Goal: Task Accomplishment & Management: Complete application form

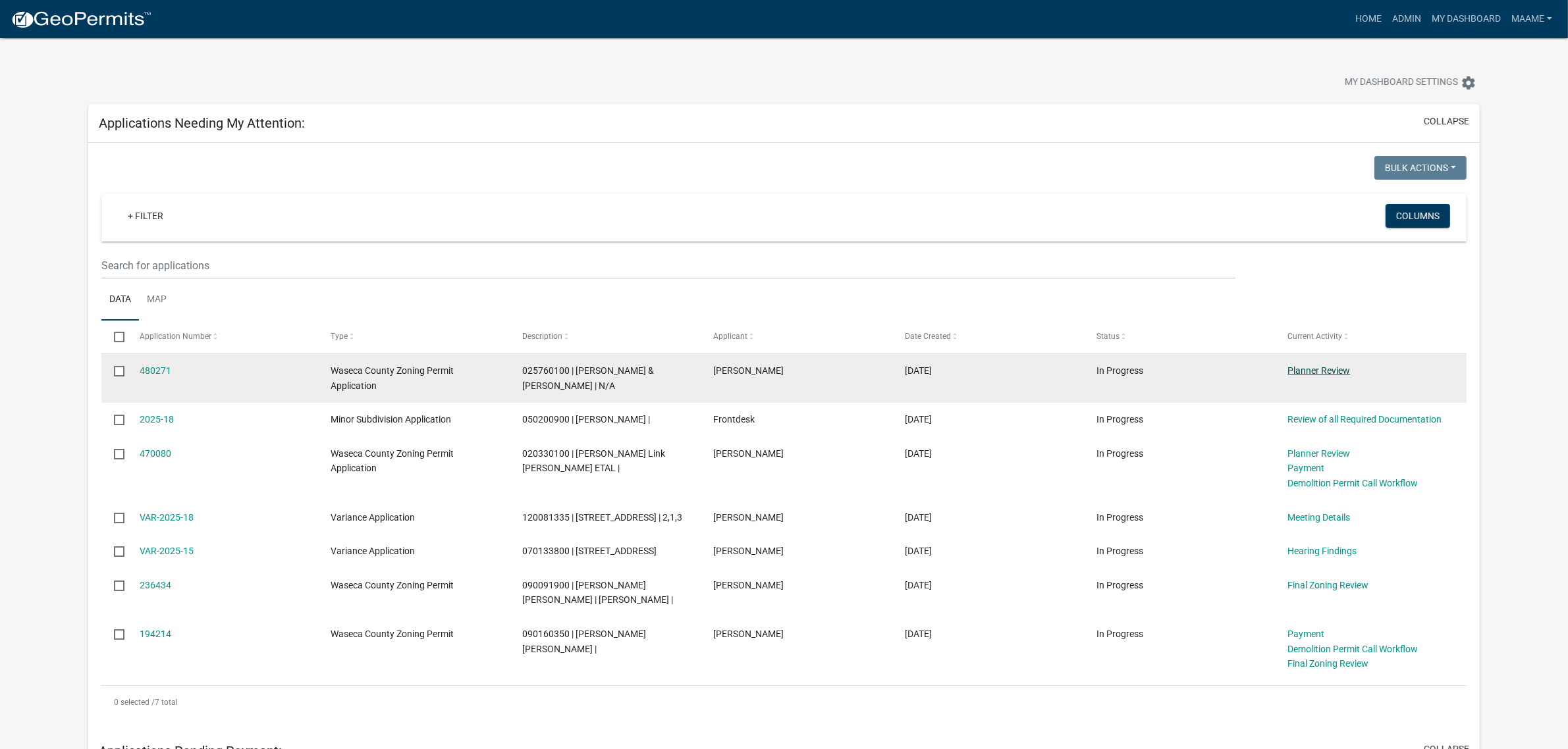
click at [1316, 369] on link "Planner Review" at bounding box center [1320, 371] width 62 height 10
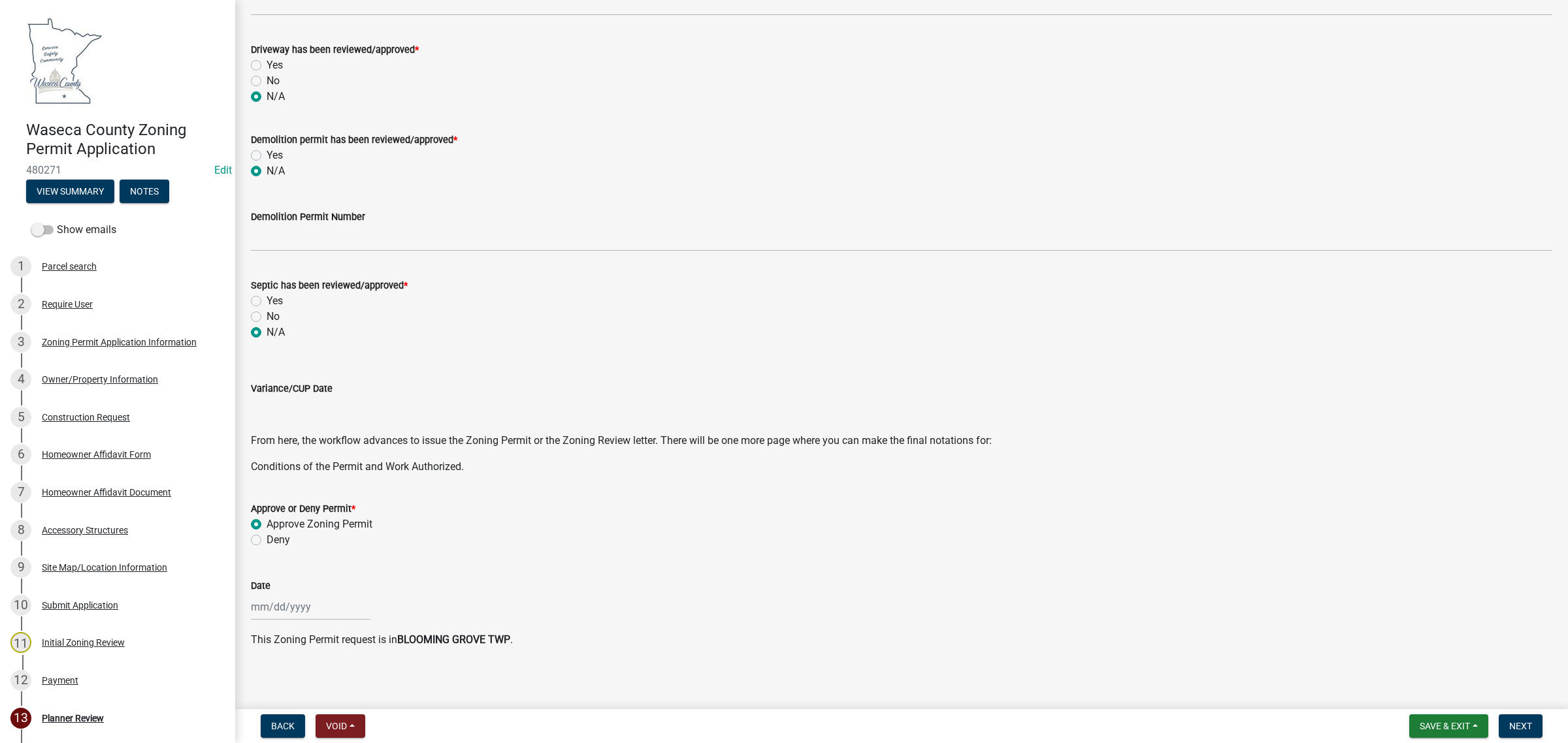
scroll to position [249, 0]
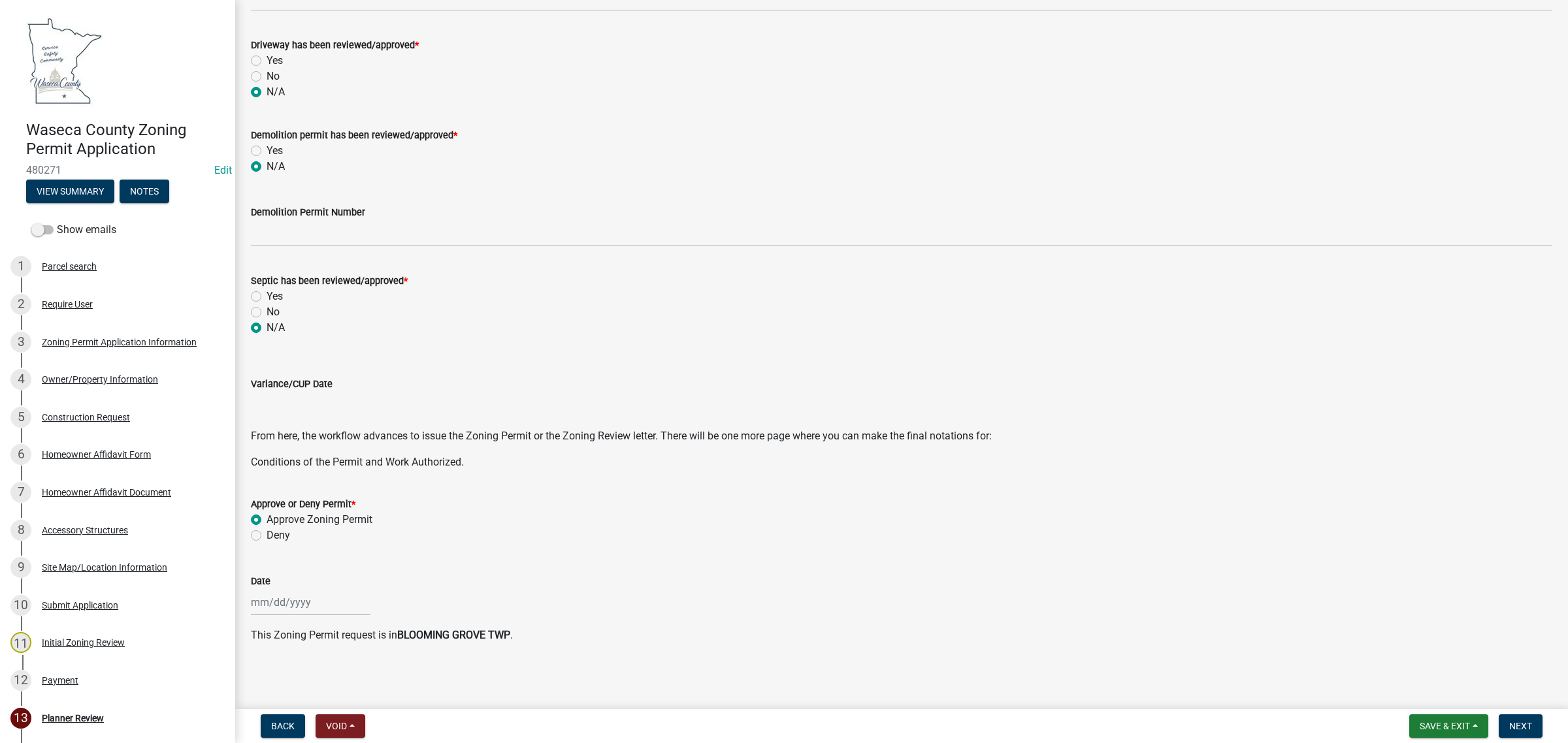
select select "9"
select select "2025"
click at [295, 601] on input "Date" at bounding box center [311, 602] width 120 height 27
click at [281, 534] on div "23" at bounding box center [285, 533] width 21 height 21
type input "[DATE]"
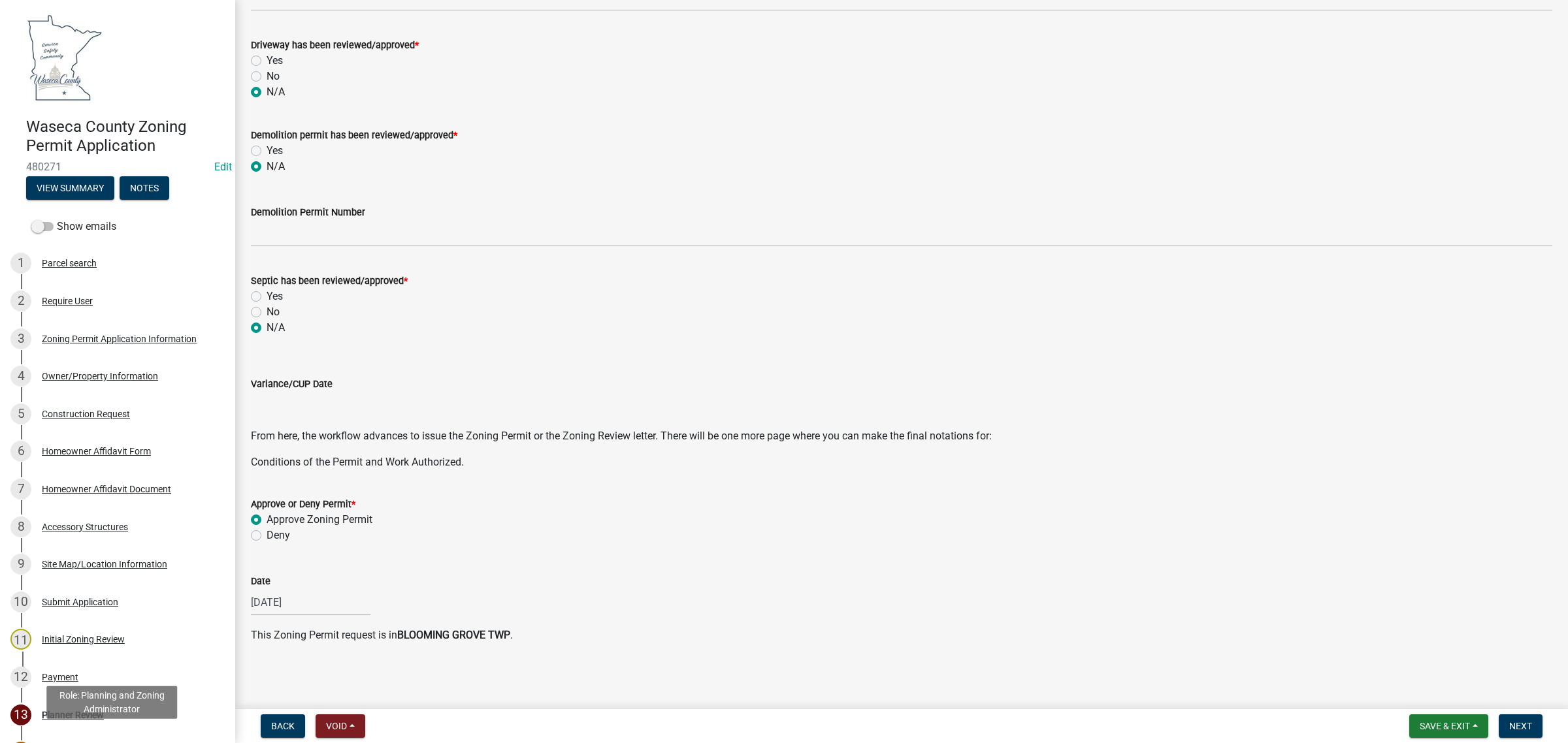
scroll to position [0, 0]
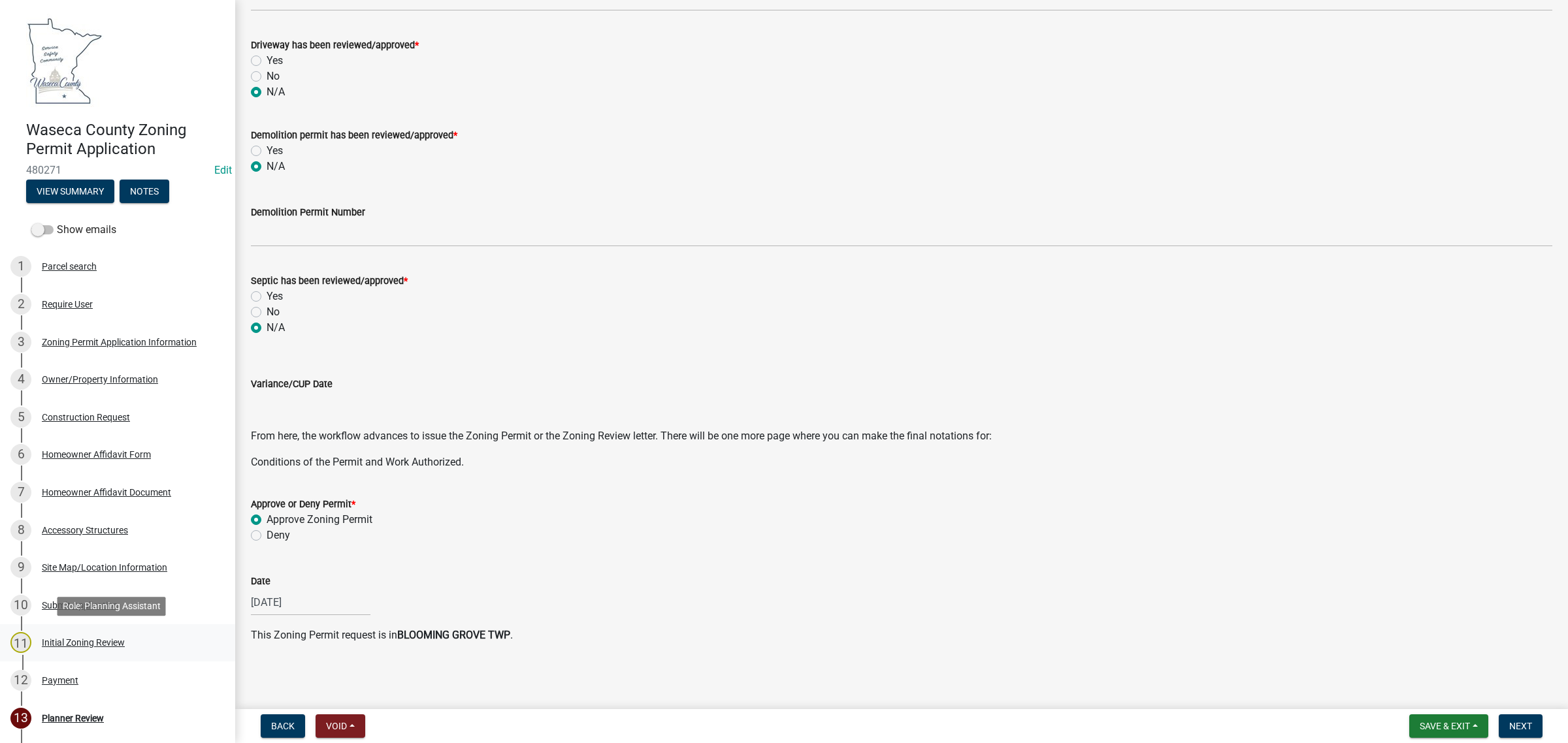
click at [96, 645] on div "Initial Zoning Review" at bounding box center [83, 642] width 83 height 9
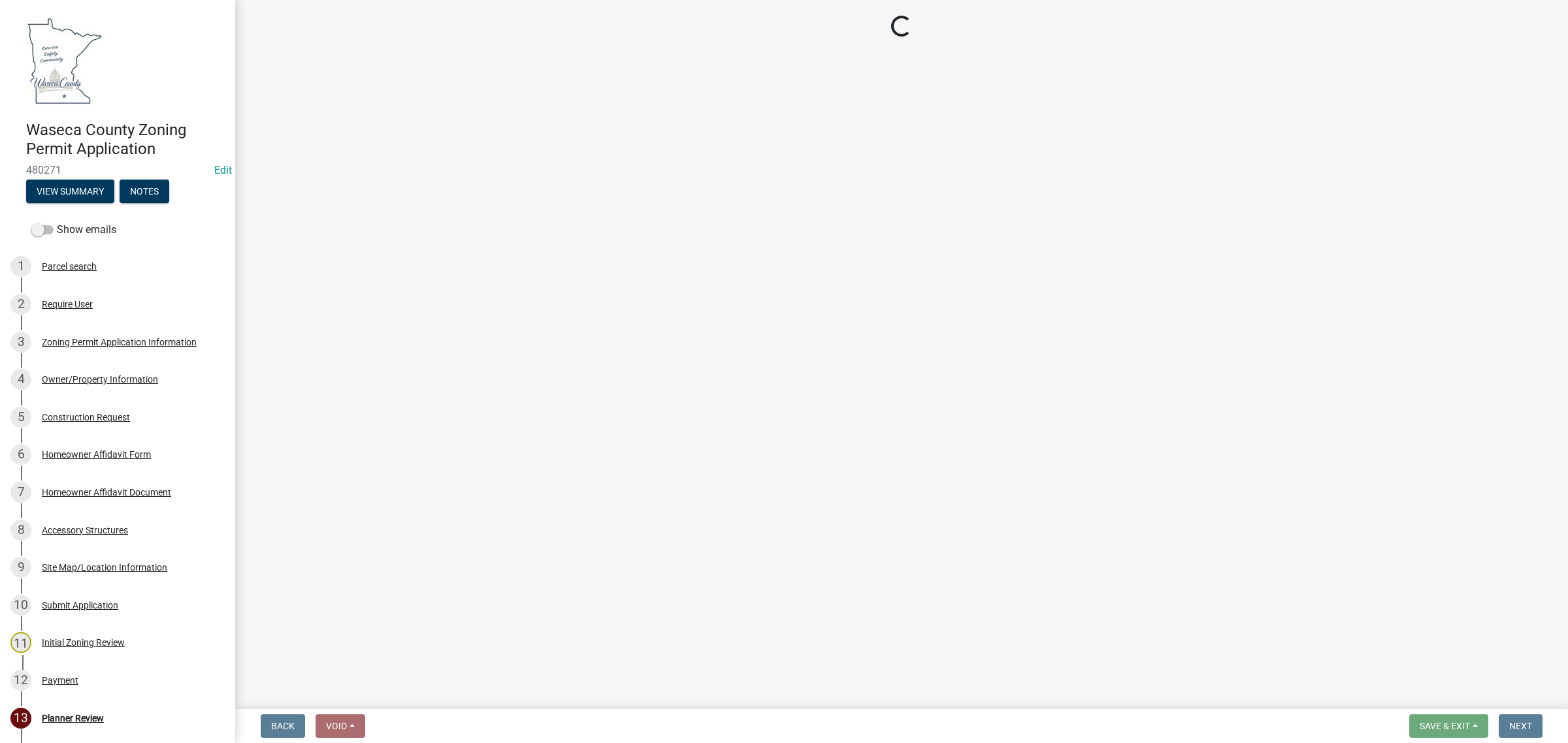
select select "9e7e0f1a-162d-468c-937f-cc7884b0d28a"
select select "6d839d38-f784-434a-a355-9dbcceaeb93c"
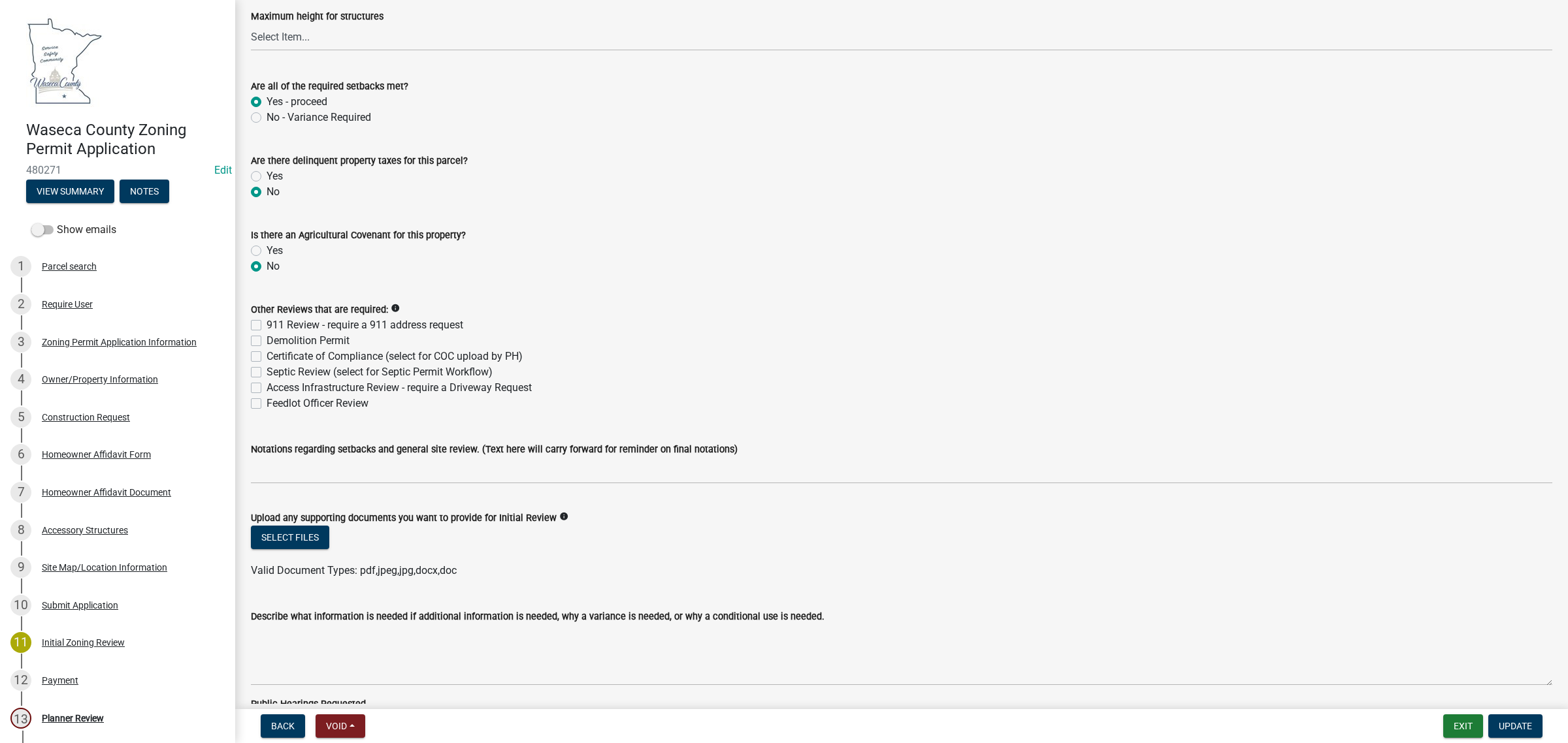
scroll to position [2531, 0]
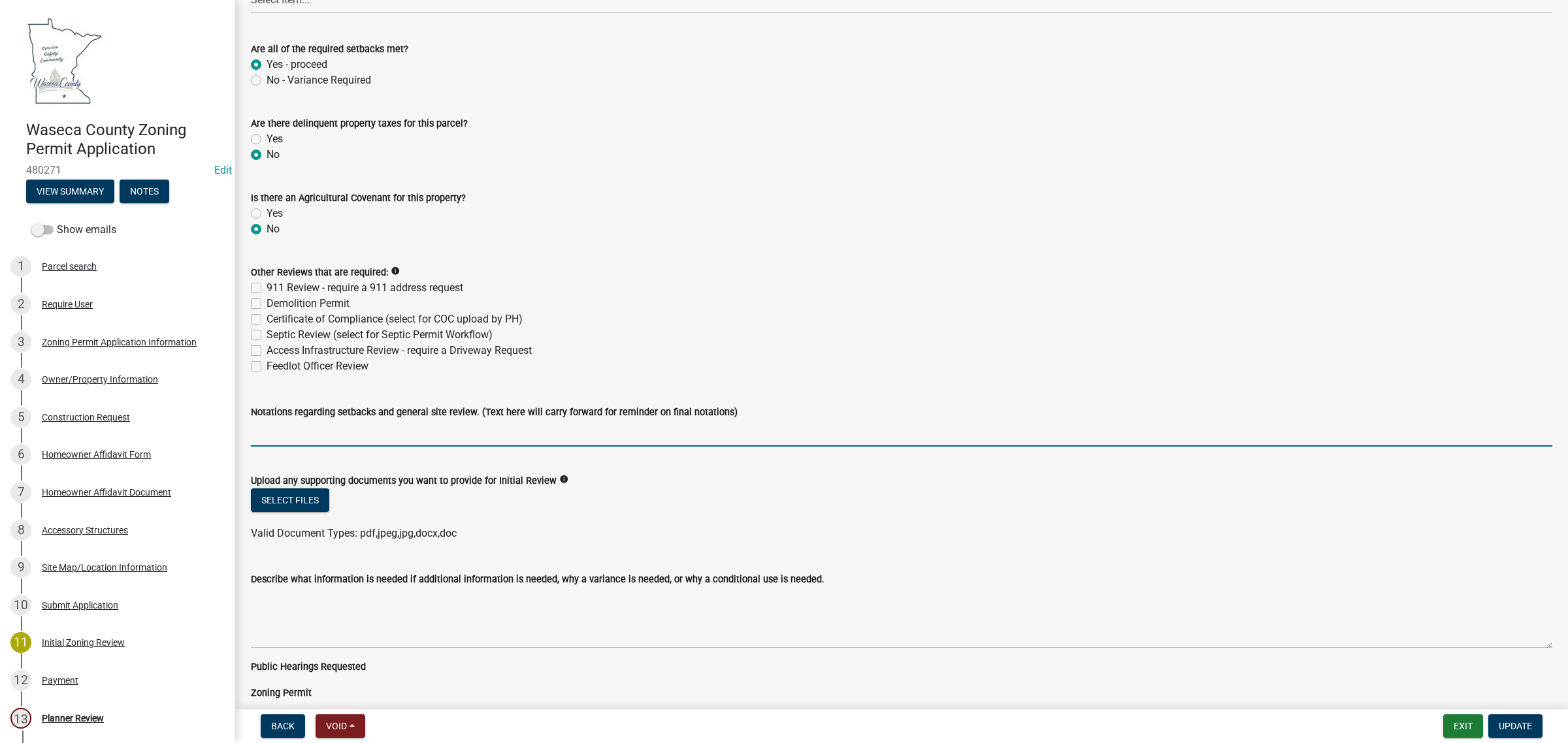
click at [698, 422] on input "Notations regarding setbacks and general site review. (Text here will carry for…" at bounding box center [901, 433] width 1301 height 27
type input "T"
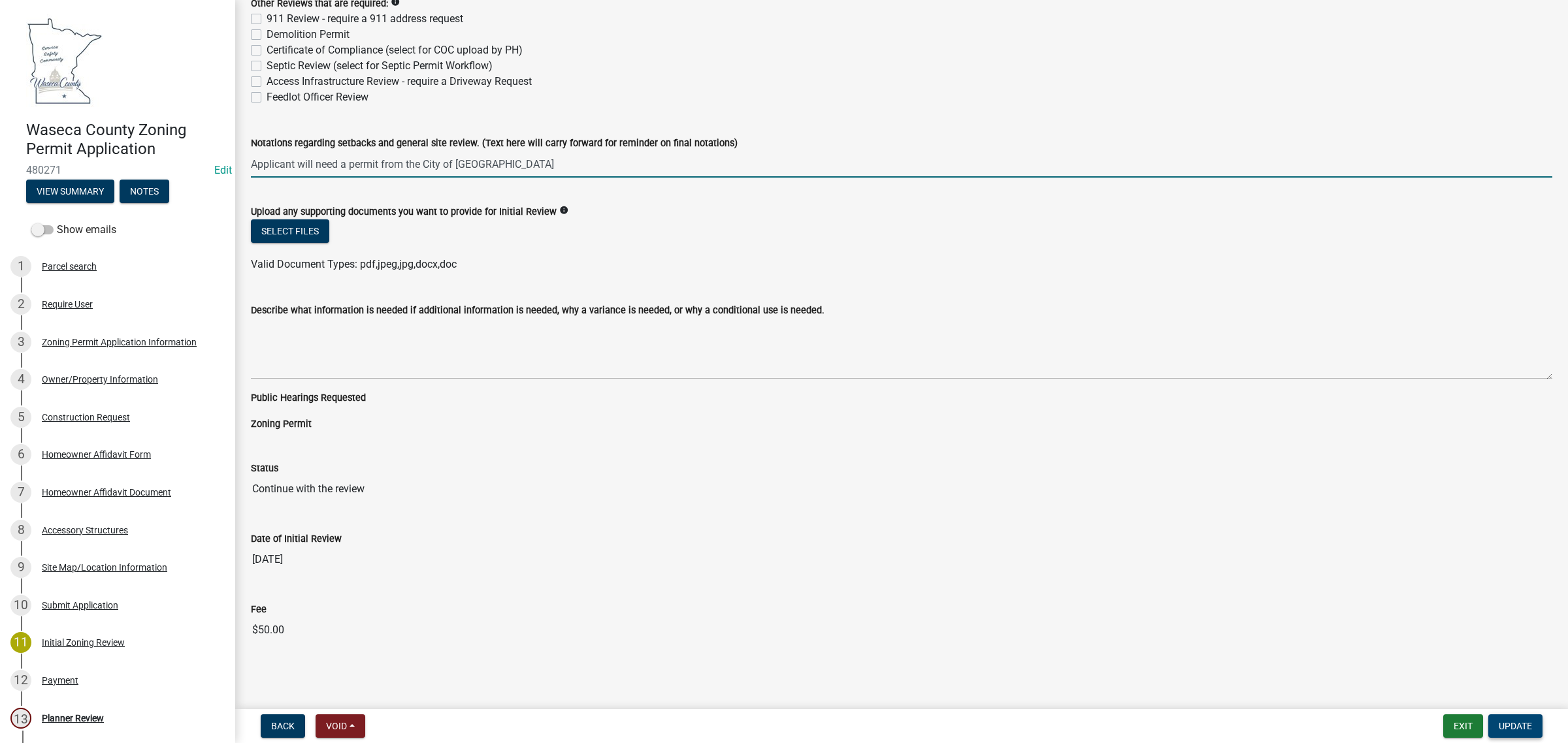
type input "Applicant will need a permit from the City of [GEOGRAPHIC_DATA]"
click at [1520, 721] on span "Update" at bounding box center [1515, 726] width 34 height 10
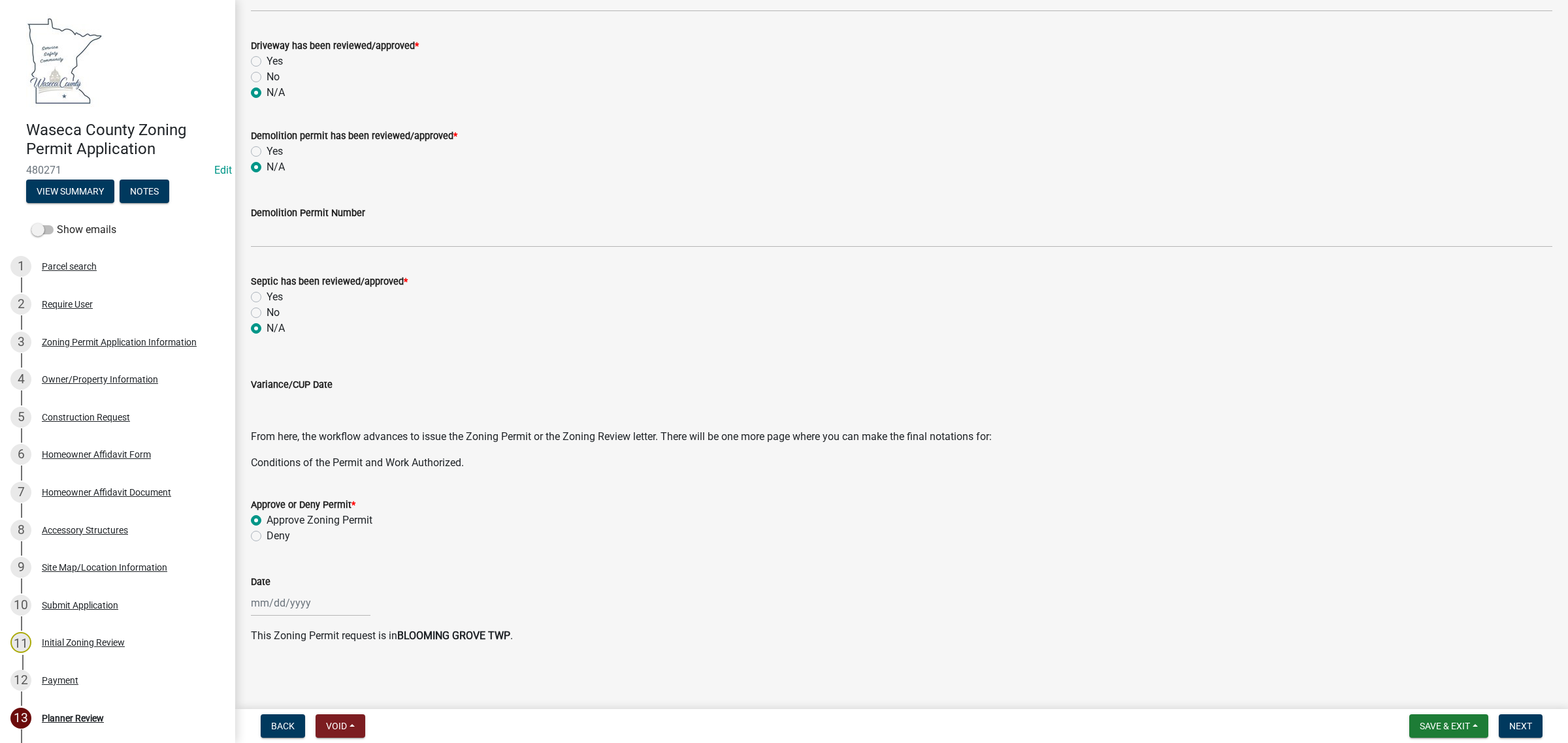
scroll to position [249, 0]
select select "9"
select select "2025"
click at [295, 605] on div "[PERSON_NAME] Feb Mar Apr [PERSON_NAME][DATE] Oct Nov [DATE] 1526 1527 1528 152…" at bounding box center [311, 602] width 120 height 27
click at [280, 537] on div "23" at bounding box center [285, 533] width 21 height 21
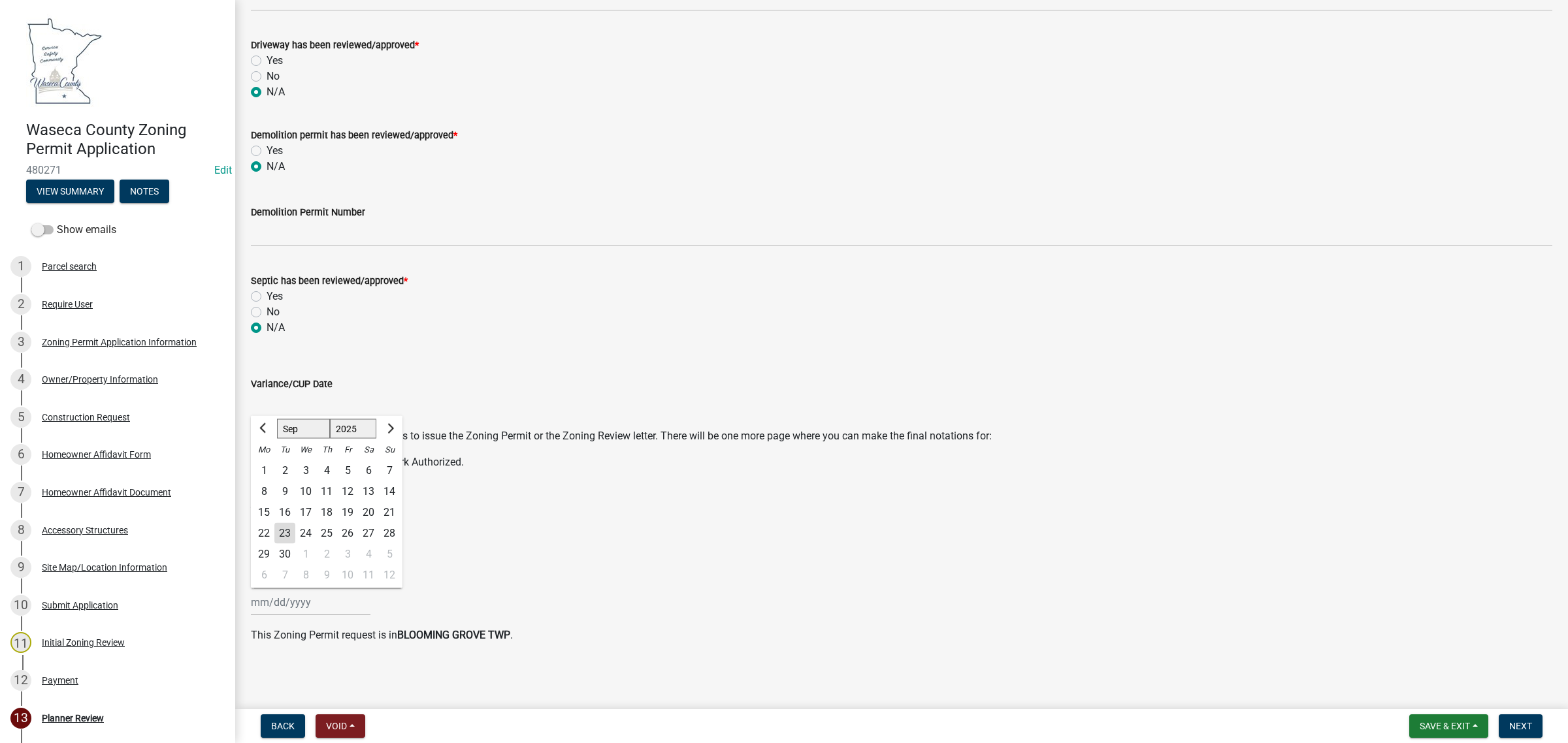
type input "[DATE]"
click at [1509, 720] on button "Next" at bounding box center [1520, 726] width 44 height 23
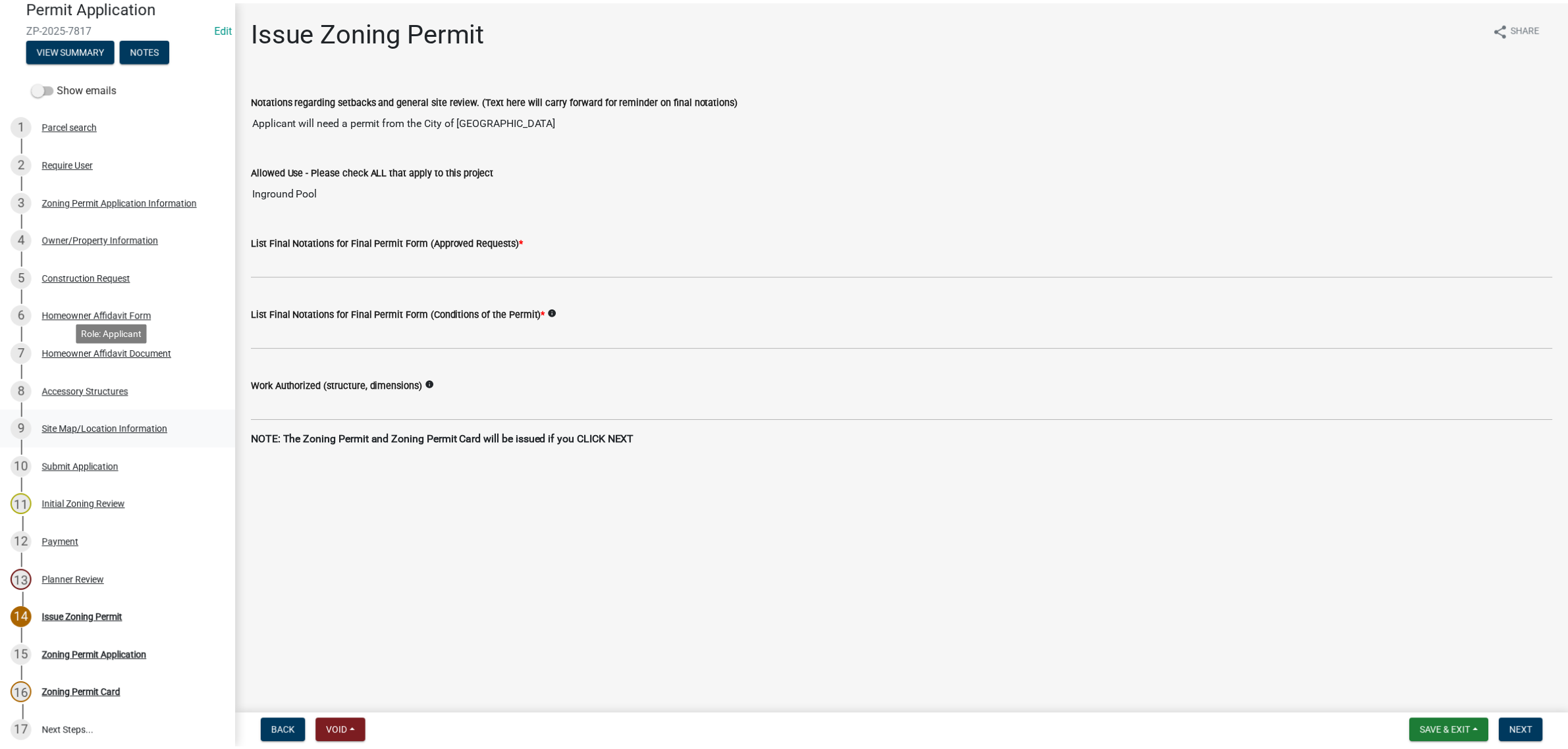
scroll to position [247, 0]
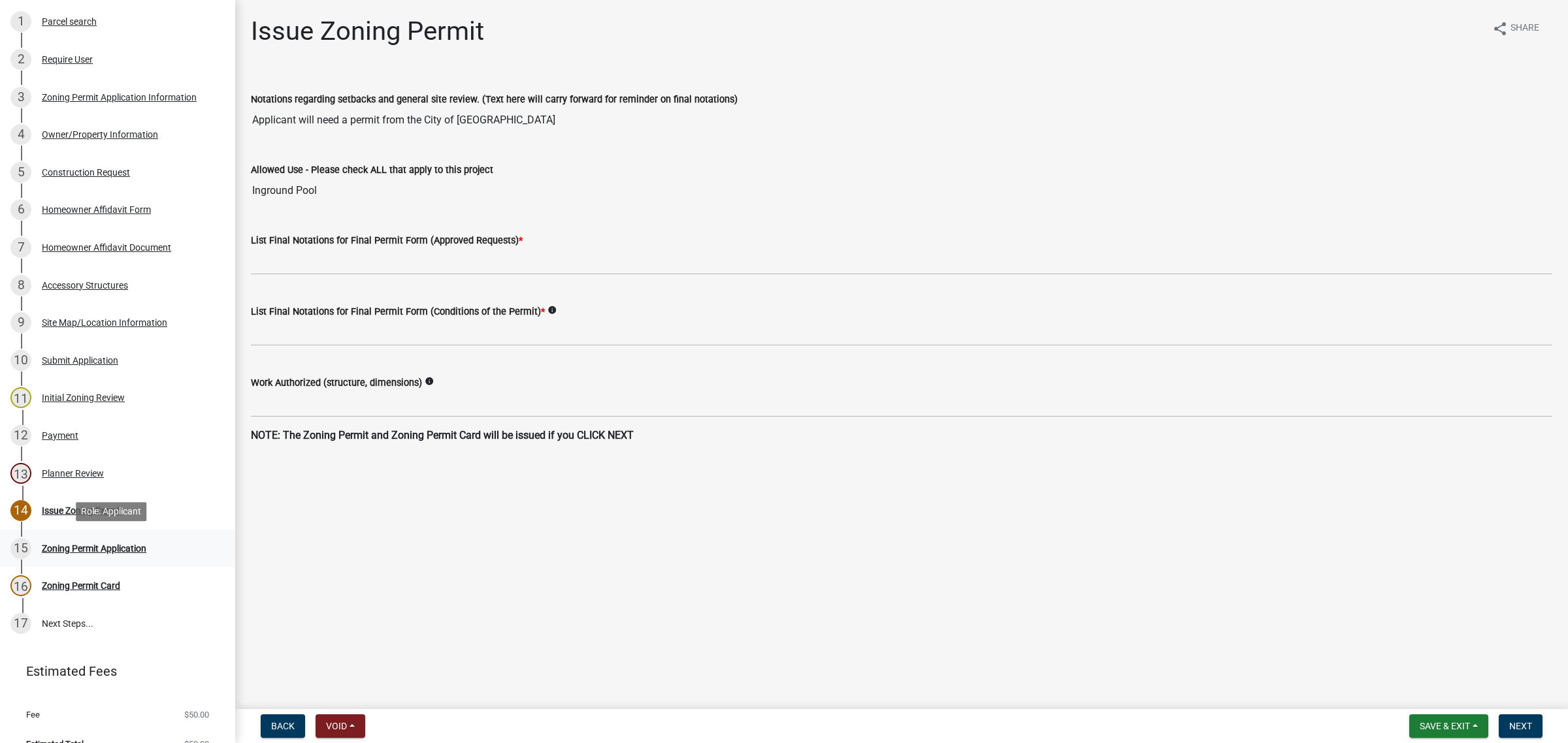
click at [124, 547] on div "Zoning Permit Application" at bounding box center [95, 549] width 105 height 9
click at [1441, 727] on span "Save & Exit" at bounding box center [1444, 726] width 50 height 10
click at [1412, 697] on button "Save & Exit" at bounding box center [1436, 693] width 105 height 31
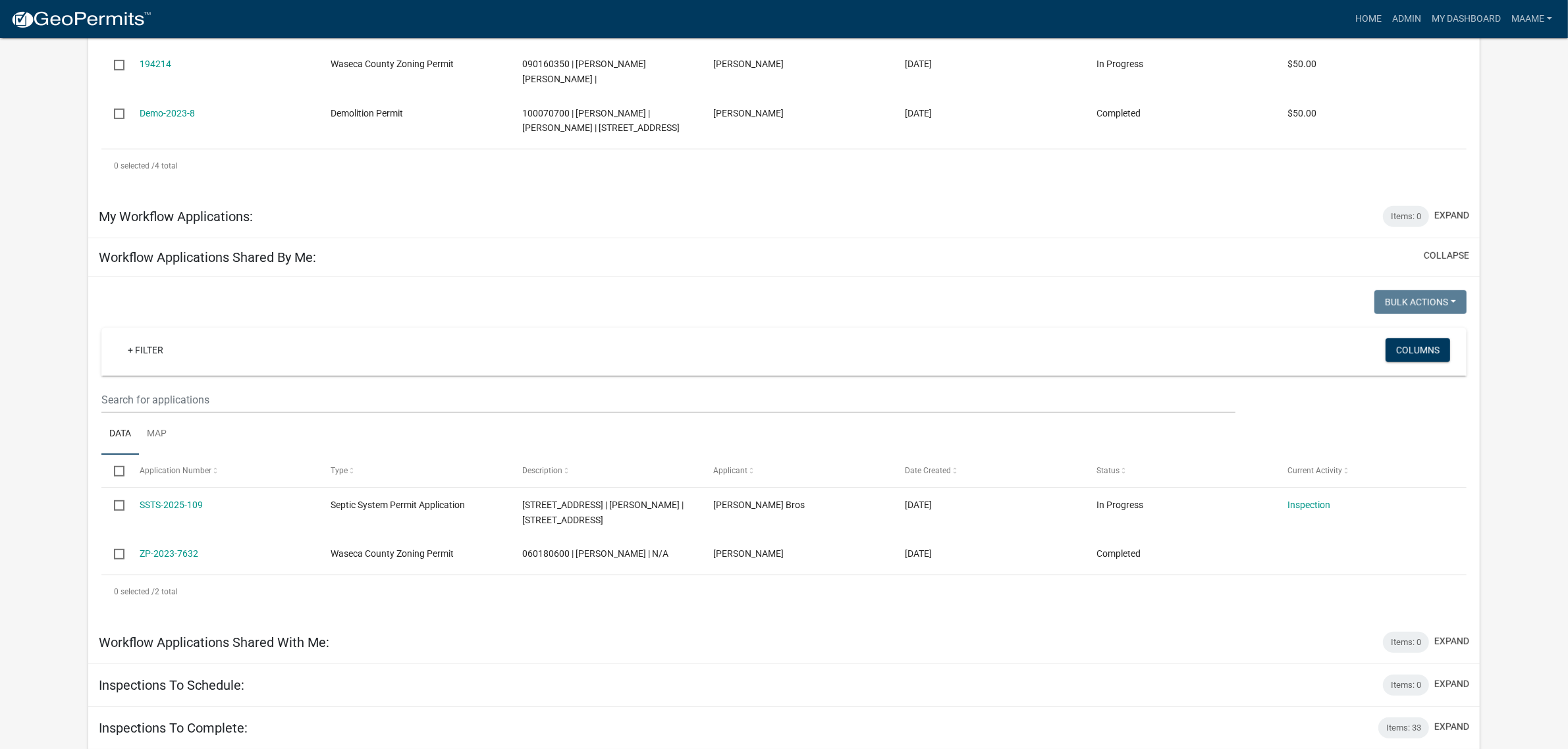
scroll to position [1040, 0]
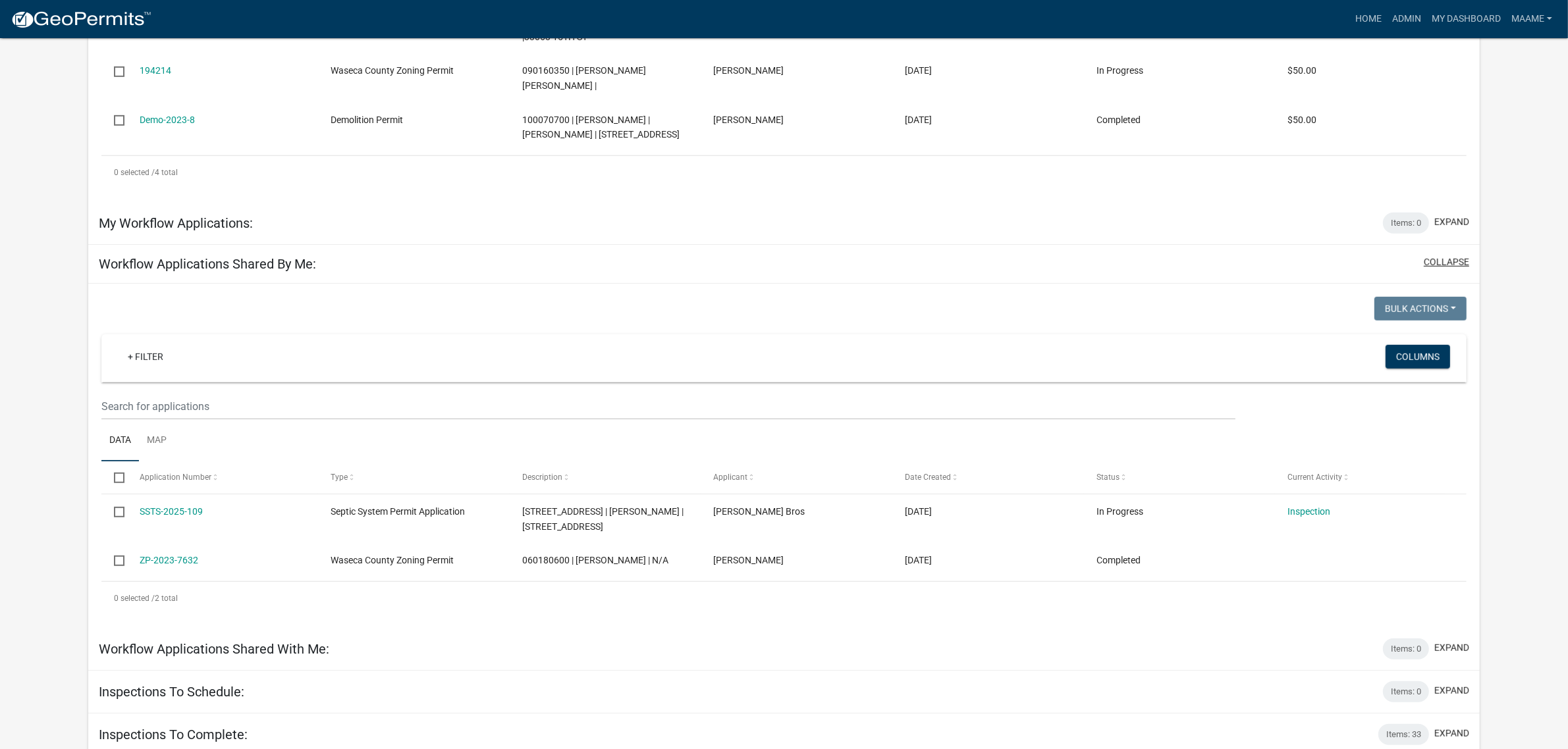
click at [1438, 256] on button "collapse" at bounding box center [1447, 263] width 45 height 14
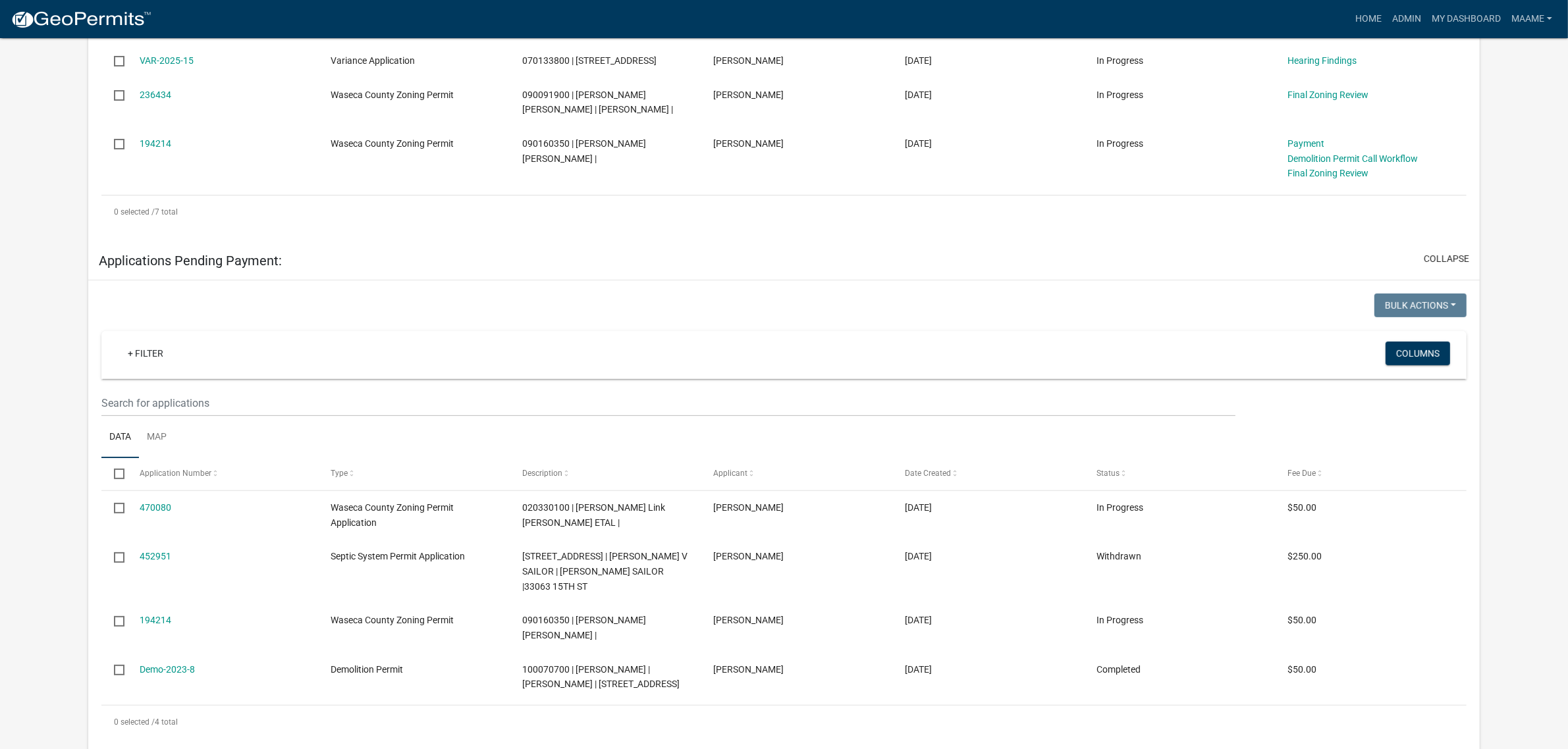
scroll to position [453, 0]
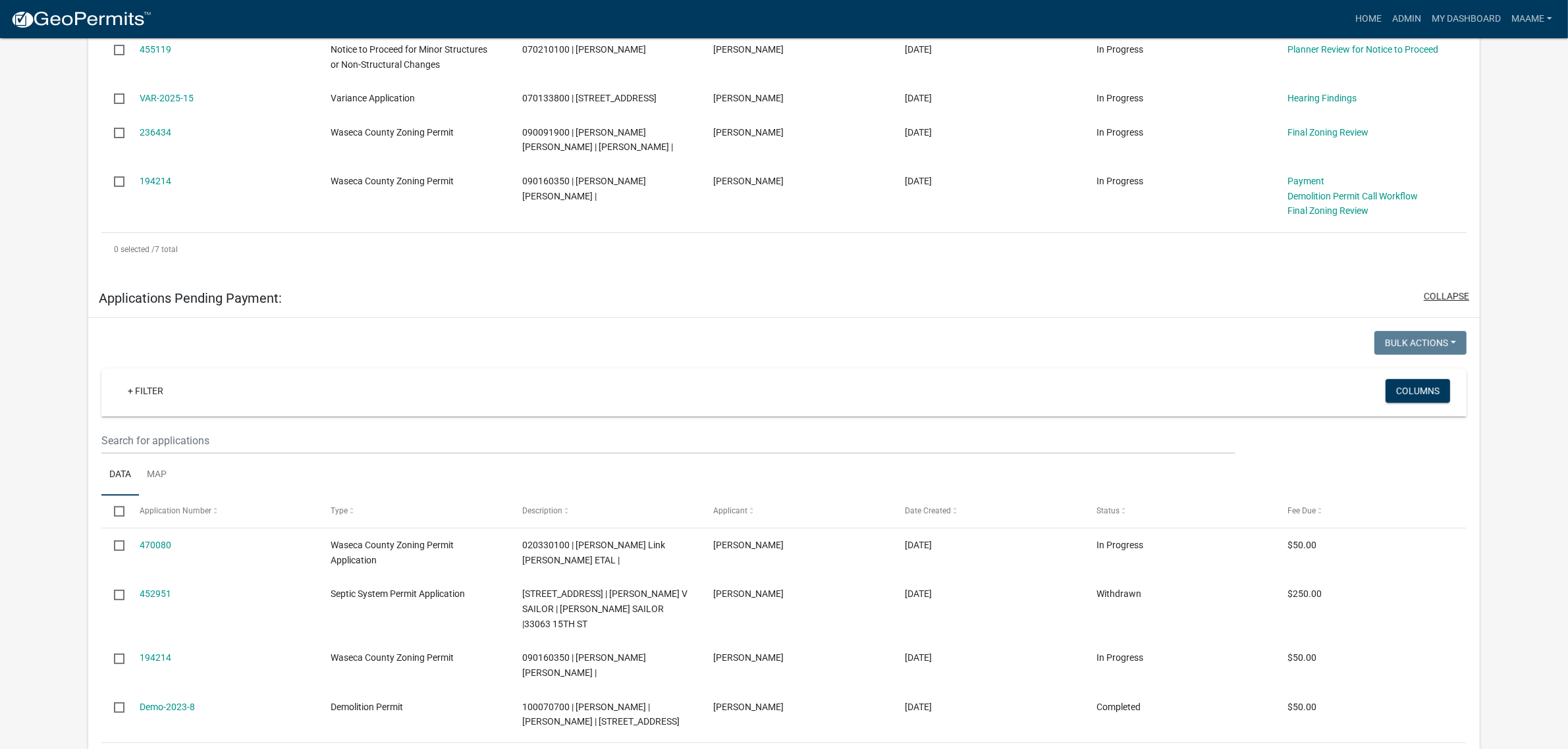
click at [1442, 303] on button "collapse" at bounding box center [1447, 296] width 45 height 14
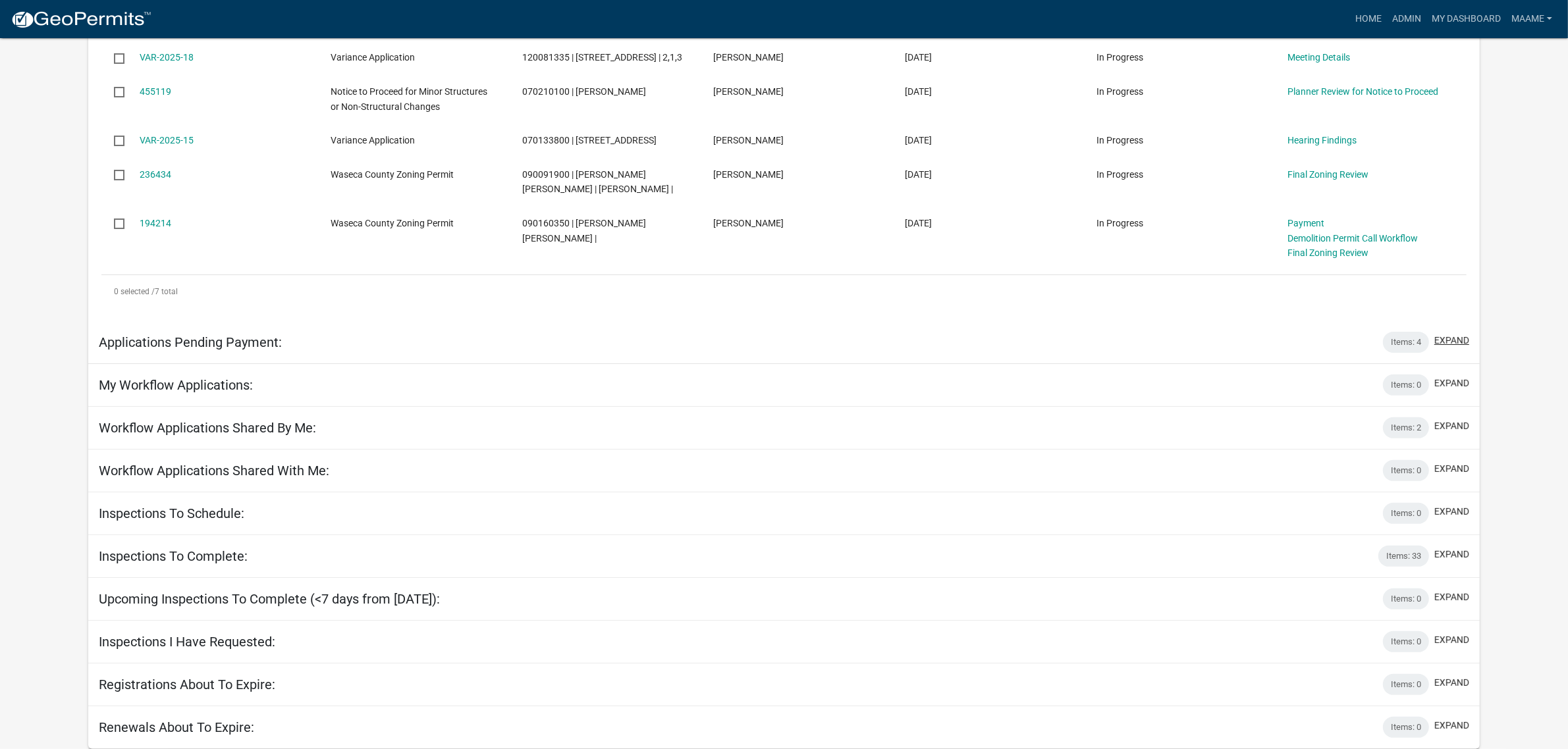
scroll to position [15, 0]
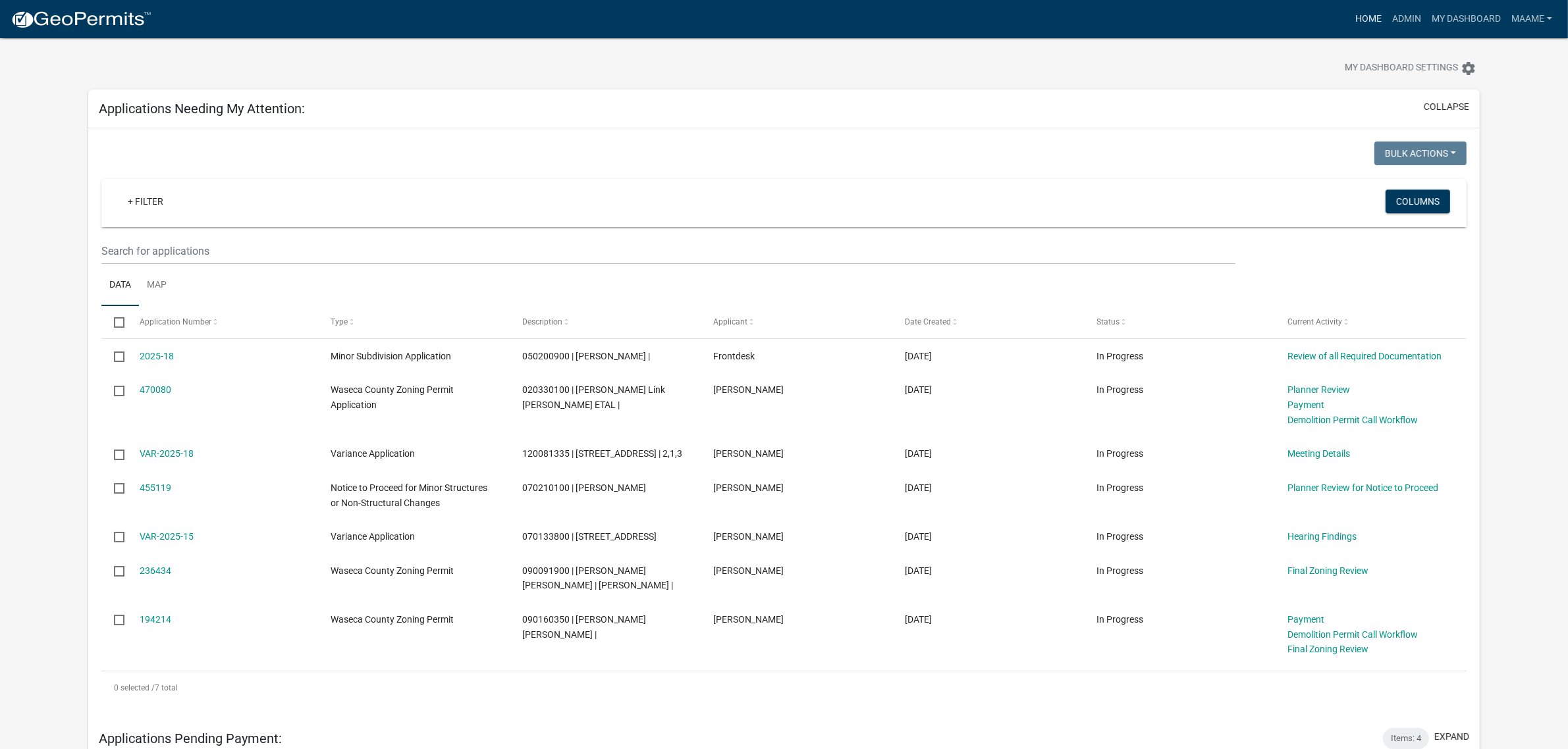
click at [1364, 25] on link "Home" at bounding box center [1369, 19] width 37 height 25
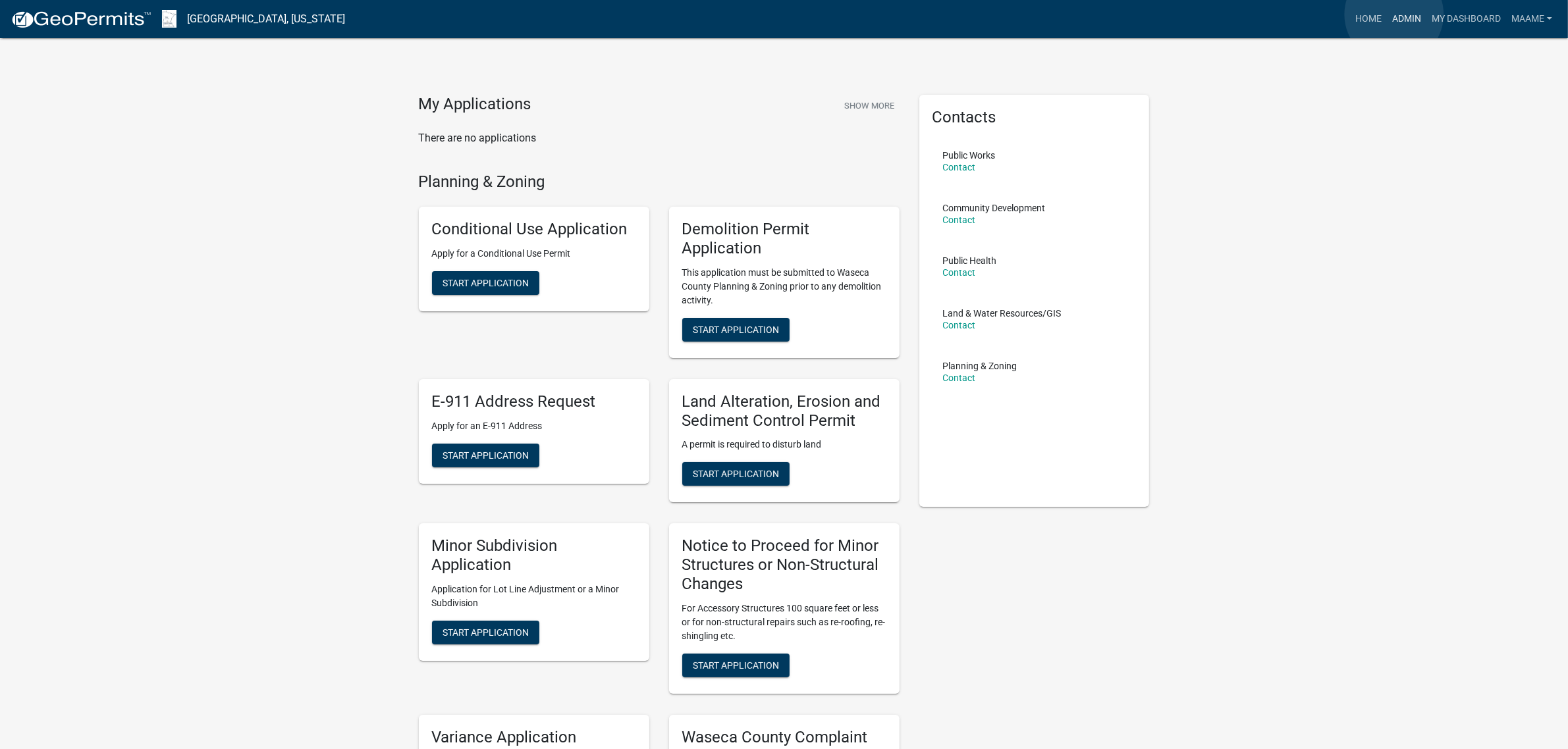
click at [1395, 15] on link "Admin" at bounding box center [1407, 19] width 40 height 25
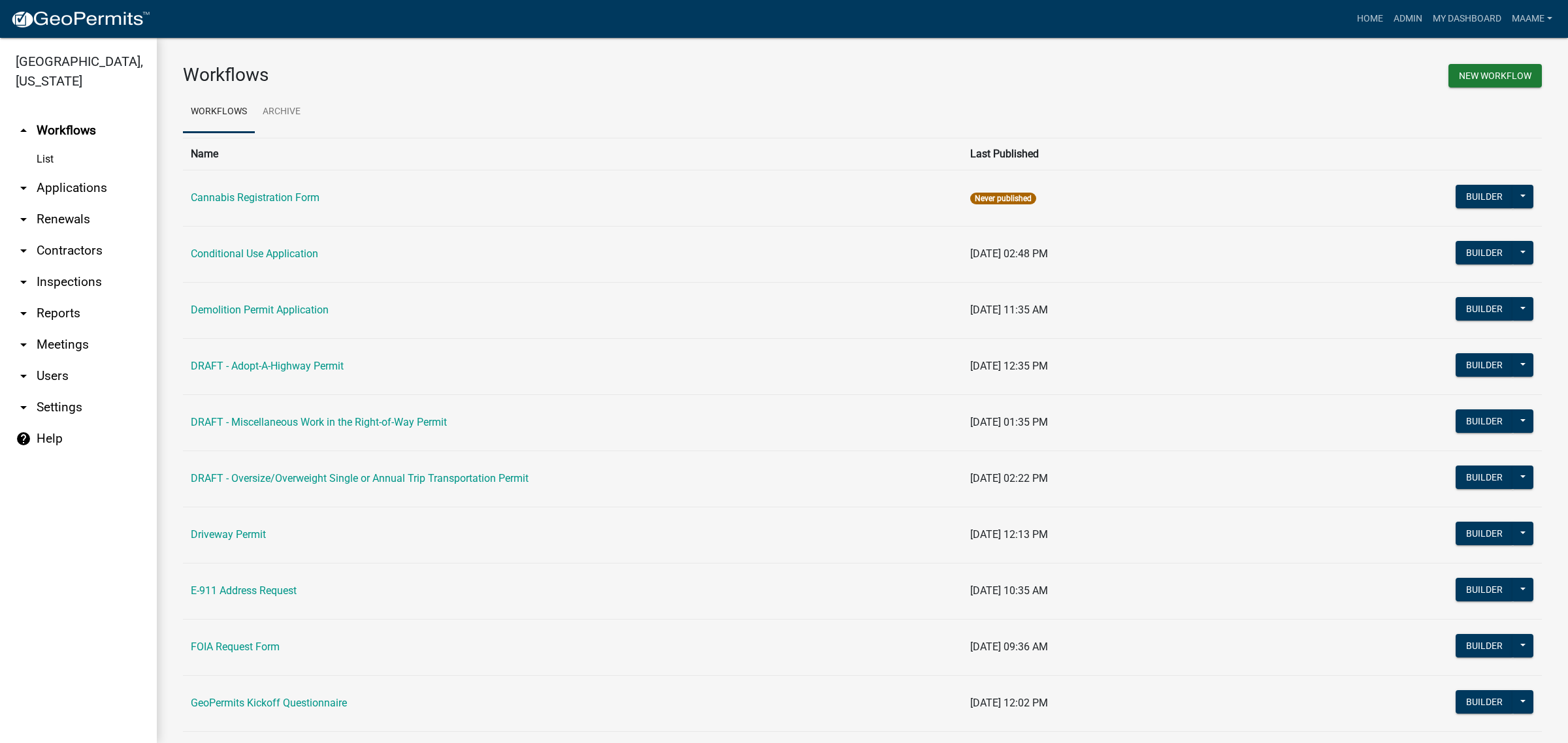
click at [46, 193] on link "arrow_drop_down Applications" at bounding box center [78, 188] width 157 height 31
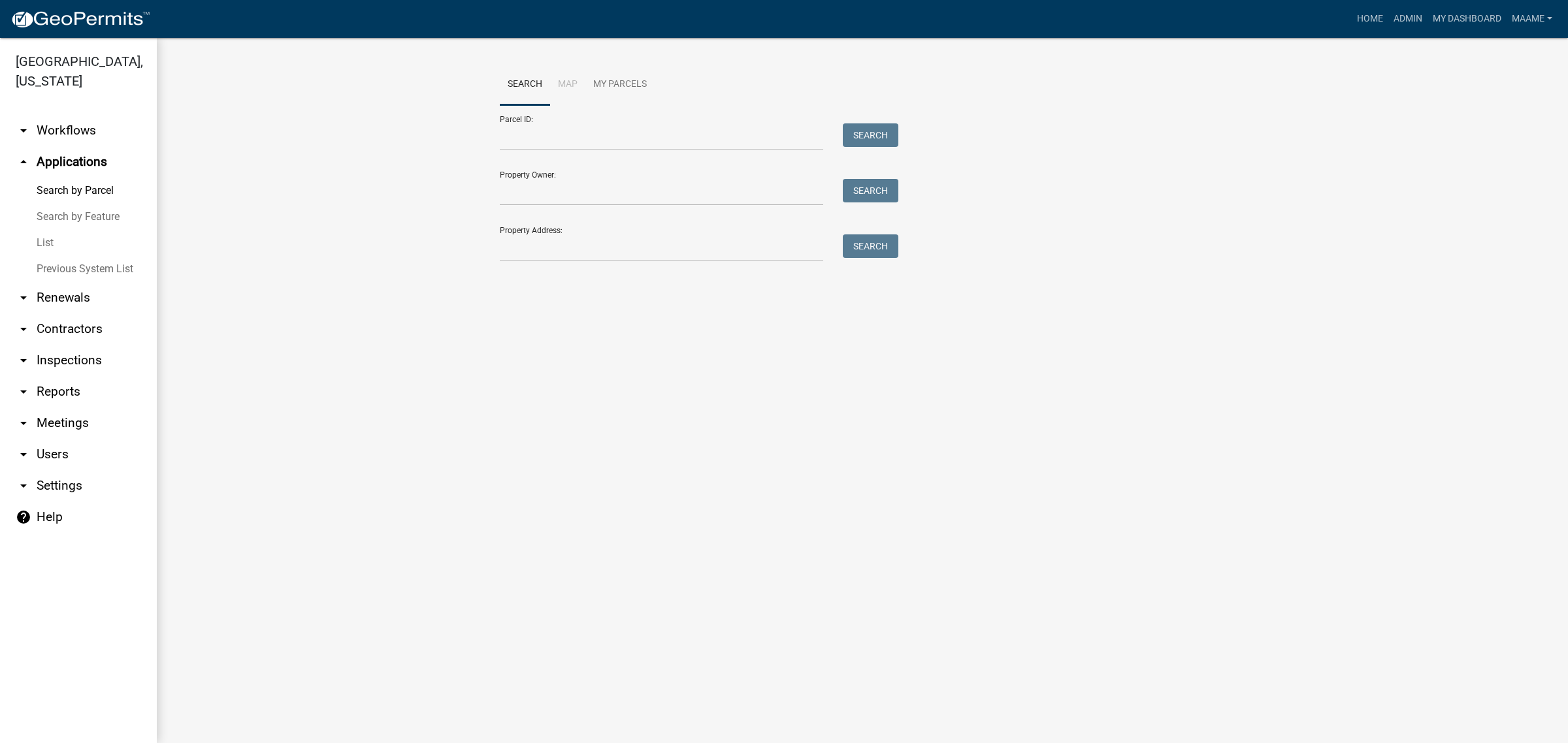
click at [46, 247] on link "List" at bounding box center [78, 243] width 157 height 26
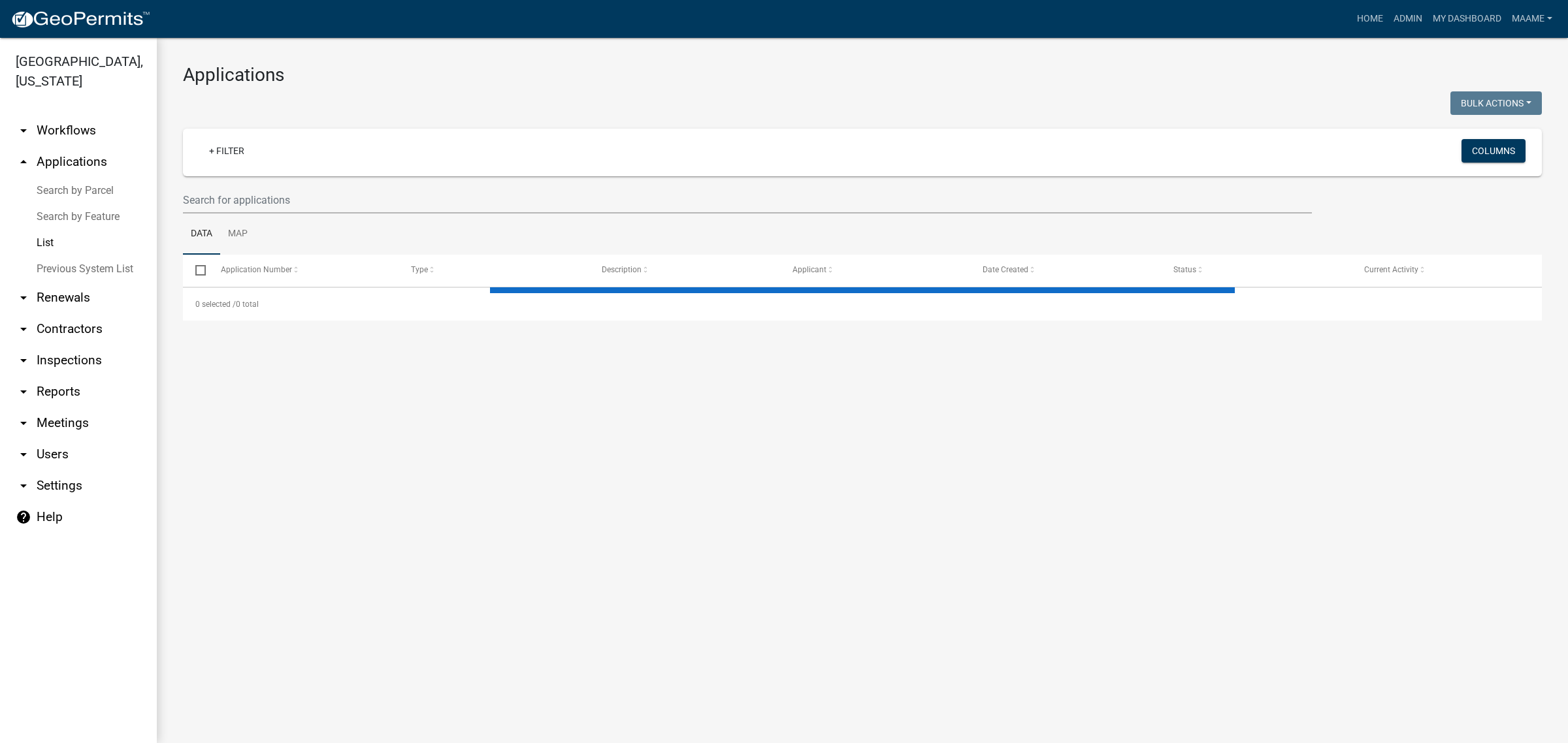
select select "3: 100"
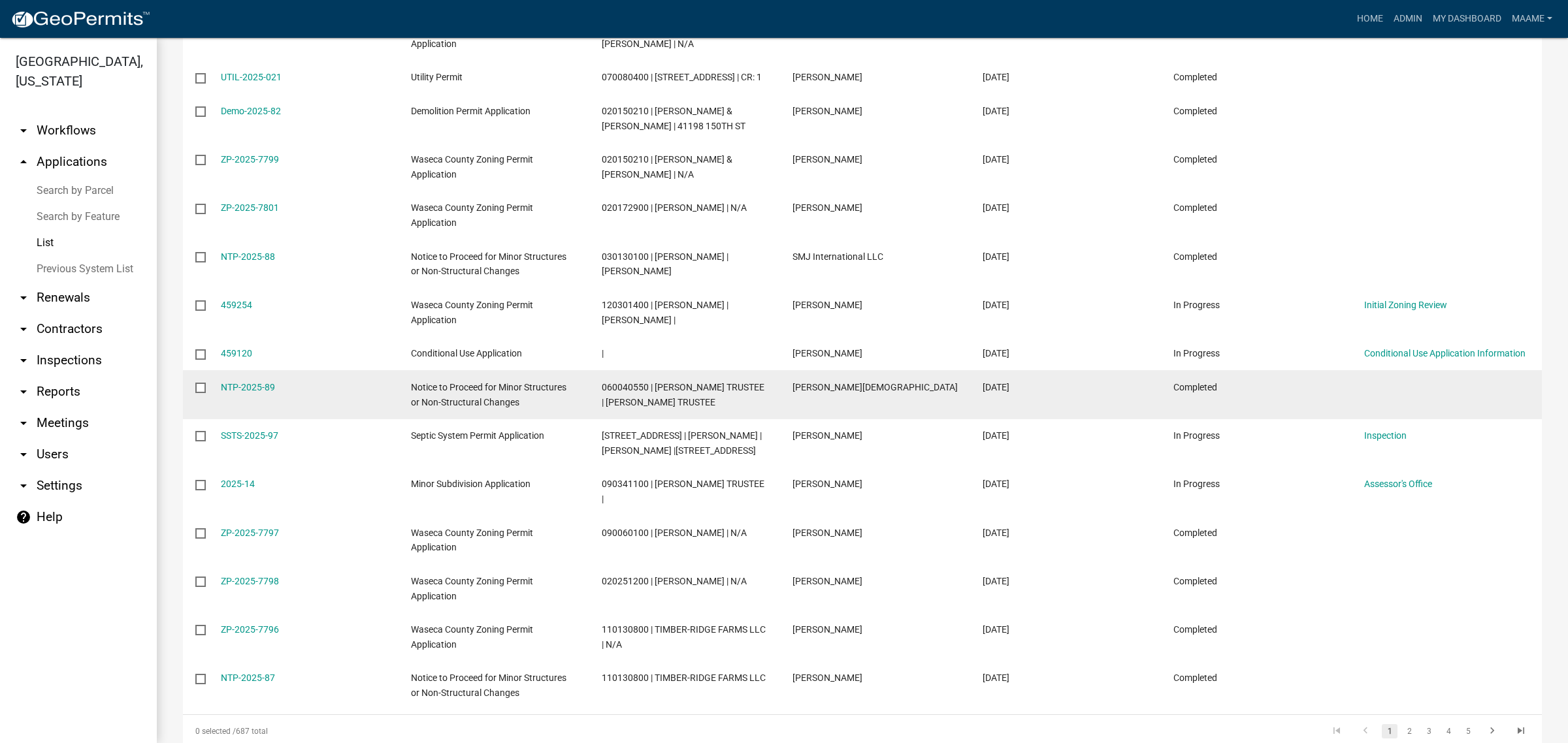
scroll to position [4694, 0]
